Goal: Find specific page/section: Find specific page/section

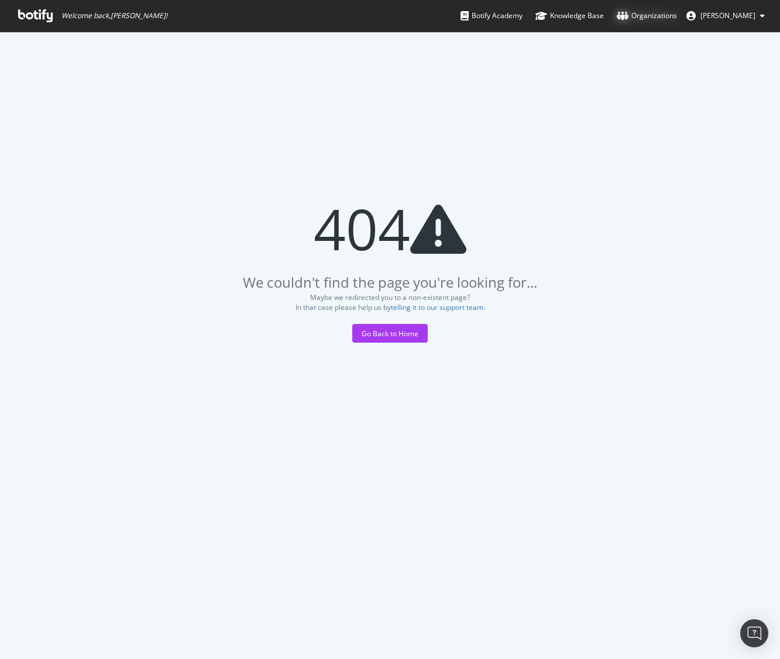
click at [625, 15] on div "Organizations" at bounding box center [647, 16] width 60 height 12
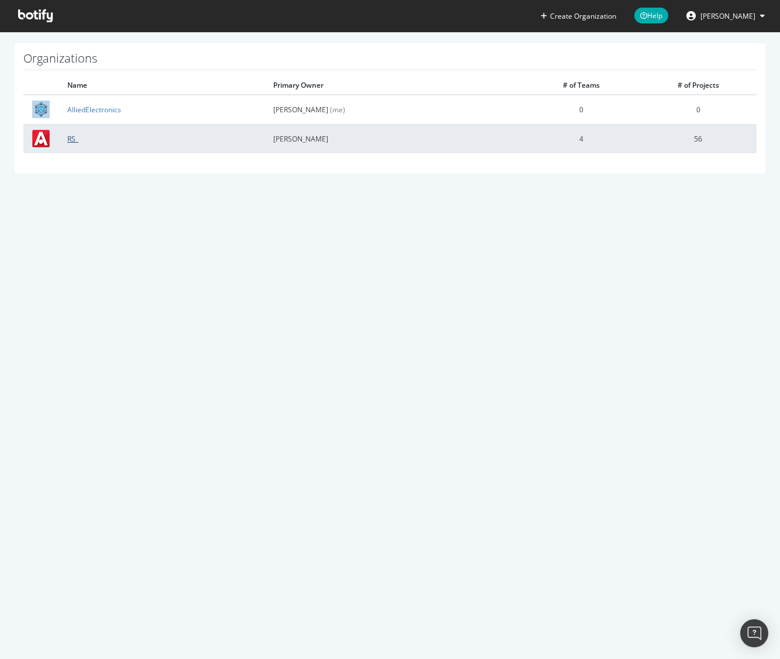
click at [73, 140] on link "RS_" at bounding box center [72, 139] width 11 height 10
click at [159, 138] on td "RS_" at bounding box center [161, 138] width 206 height 29
click at [84, 137] on td "RS_" at bounding box center [161, 138] width 206 height 29
click at [74, 137] on link "RS_" at bounding box center [72, 139] width 11 height 10
